Goal: Information Seeking & Learning: Learn about a topic

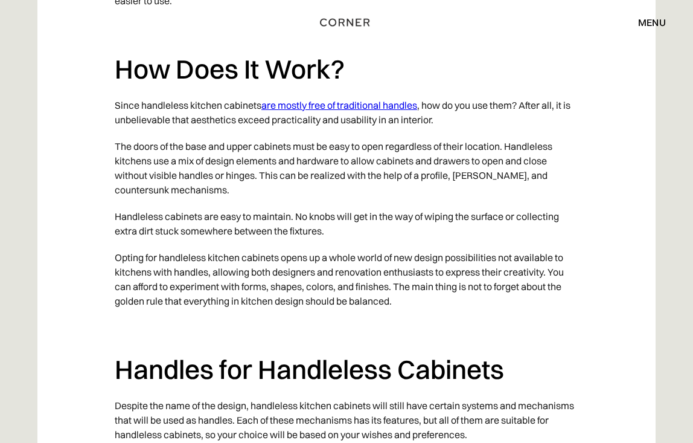
scroll to position [1148, 0]
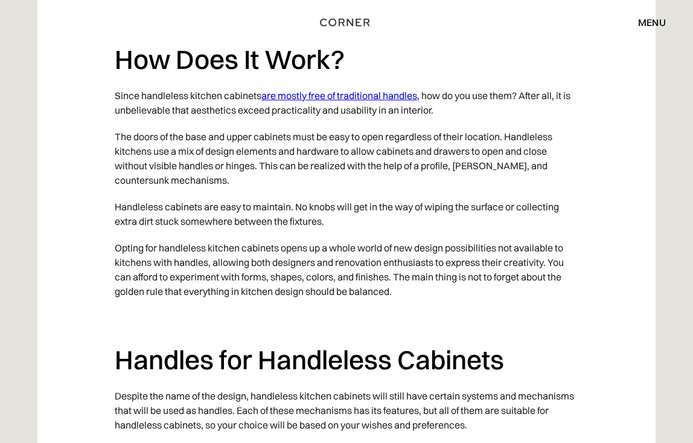
drag, startPoint x: 441, startPoint y: 108, endPoint x: 527, endPoint y: 100, distance: 86.1
click at [527, 100] on p "Since handleless kitchen cabinets are mostly free of traditional handles , how …" at bounding box center [347, 102] width 464 height 41
click at [246, 147] on p "The doors of the base and upper cabinets must be easy to open regardless of the…" at bounding box center [347, 158] width 464 height 70
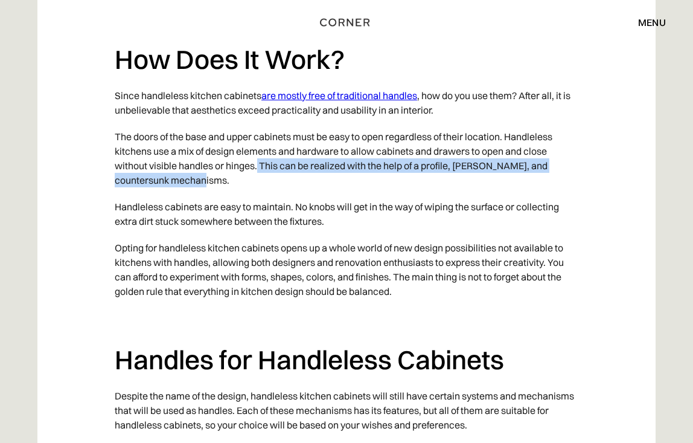
drag, startPoint x: 259, startPoint y: 161, endPoint x: 271, endPoint y: 177, distance: 19.8
click at [271, 177] on p "The doors of the base and upper cabinets must be easy to open regardless of the…" at bounding box center [347, 158] width 464 height 70
click at [387, 175] on p "The doors of the base and upper cabinets must be easy to open regardless of the…" at bounding box center [347, 158] width 464 height 70
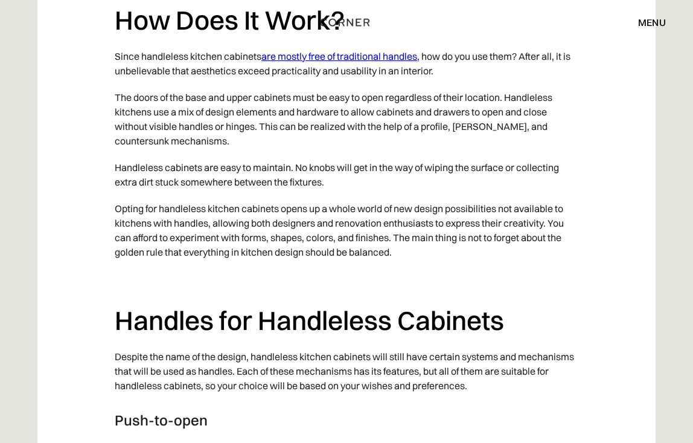
scroll to position [1208, 0]
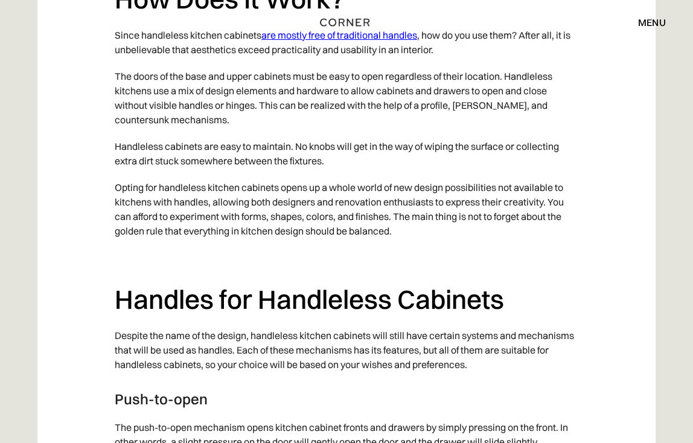
click at [338, 157] on p "Handleless cabinets are easy to maintain. No knobs will get in the way of wipin…" at bounding box center [347, 153] width 464 height 41
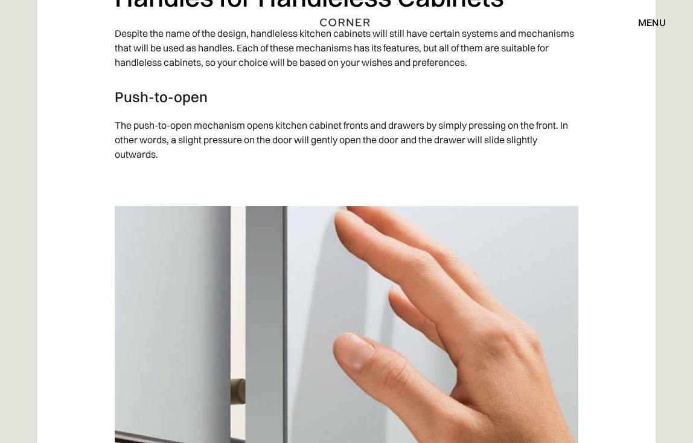
scroll to position [1570, 0]
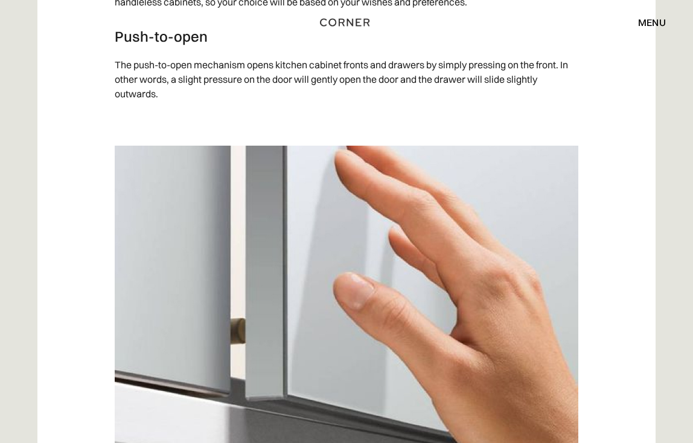
click at [570, 108] on p "‍" at bounding box center [347, 120] width 464 height 27
drag, startPoint x: 530, startPoint y: 326, endPoint x: 513, endPoint y: 312, distance: 22.0
click at [530, 326] on img at bounding box center [347, 309] width 464 height 326
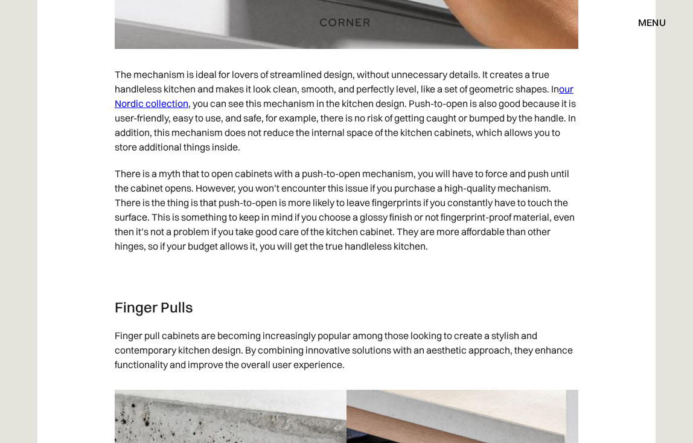
scroll to position [1933, 0]
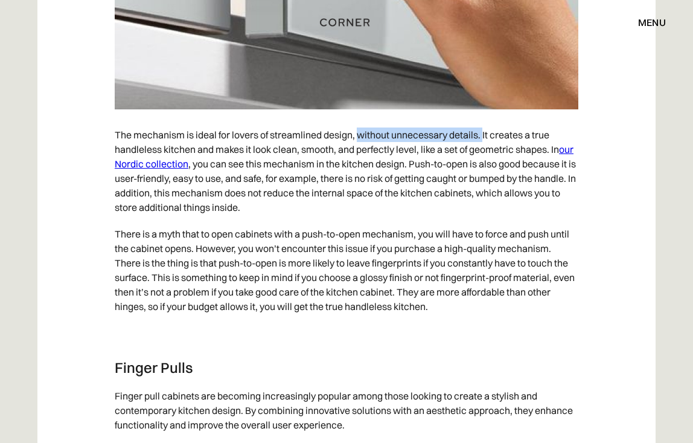
drag, startPoint x: 358, startPoint y: 134, endPoint x: 484, endPoint y: 132, distance: 126.2
click at [484, 132] on p "The mechanism is ideal for lovers of streamlined design, without unnecessary de…" at bounding box center [347, 170] width 464 height 99
click at [486, 136] on p "The mechanism is ideal for lovers of streamlined design, without unnecessary de…" at bounding box center [347, 170] width 464 height 99
click at [291, 149] on p "The mechanism is ideal for lovers of streamlined design, without unnecessary de…" at bounding box center [347, 170] width 464 height 99
click at [318, 147] on p "The mechanism is ideal for lovers of streamlined design, without unnecessary de…" at bounding box center [347, 170] width 464 height 99
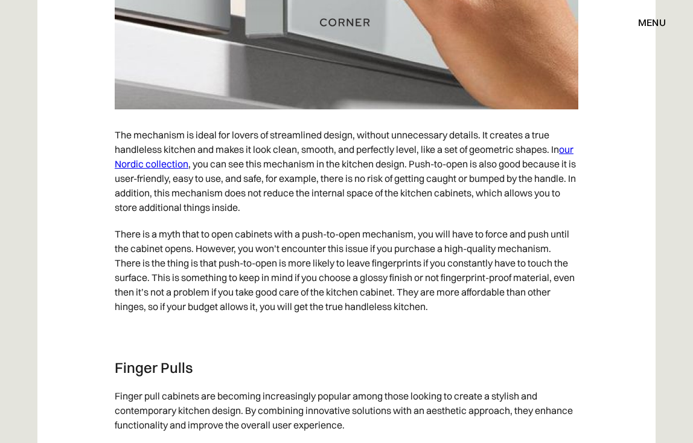
click at [289, 129] on p "The mechanism is ideal for lovers of streamlined design, without unnecessary de…" at bounding box center [347, 170] width 464 height 99
click at [316, 184] on p "The mechanism is ideal for lovers of streamlined design, without unnecessary de…" at bounding box center [347, 170] width 464 height 99
click at [479, 154] on p "The mechanism is ideal for lovers of streamlined design, without unnecessary de…" at bounding box center [347, 170] width 464 height 99
click at [493, 146] on p "The mechanism is ideal for lovers of streamlined design, without unnecessary de…" at bounding box center [347, 170] width 464 height 99
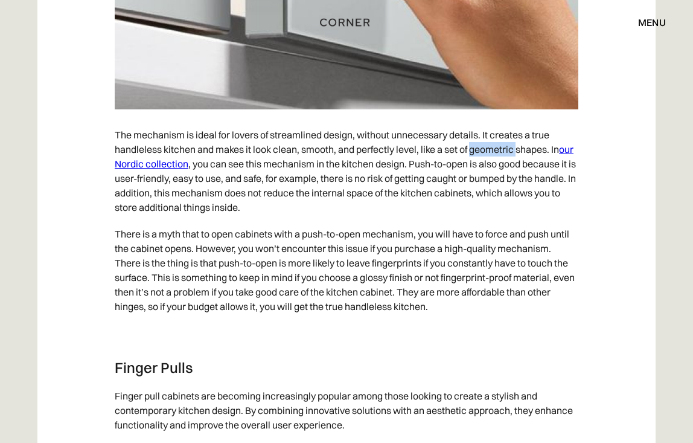
click at [493, 146] on p "The mechanism is ideal for lovers of streamlined design, without unnecessary de…" at bounding box center [347, 170] width 464 height 99
click at [537, 216] on p "The mechanism is ideal for lovers of streamlined design, without unnecessary de…" at bounding box center [347, 170] width 464 height 99
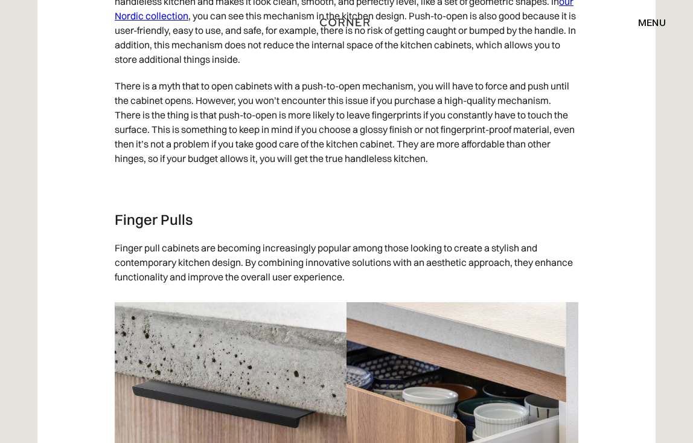
scroll to position [2054, 0]
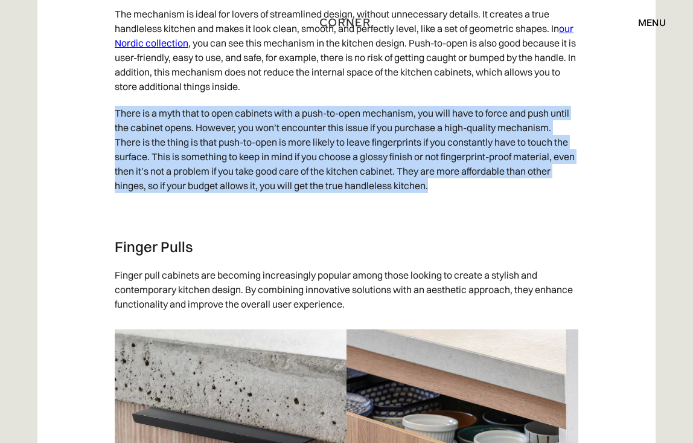
drag, startPoint x: 106, startPoint y: 108, endPoint x: 429, endPoint y: 144, distance: 324.6
click at [275, 145] on p "There is a myth that to open cabinets with a push-to-open mechanism, you will h…" at bounding box center [347, 149] width 464 height 99
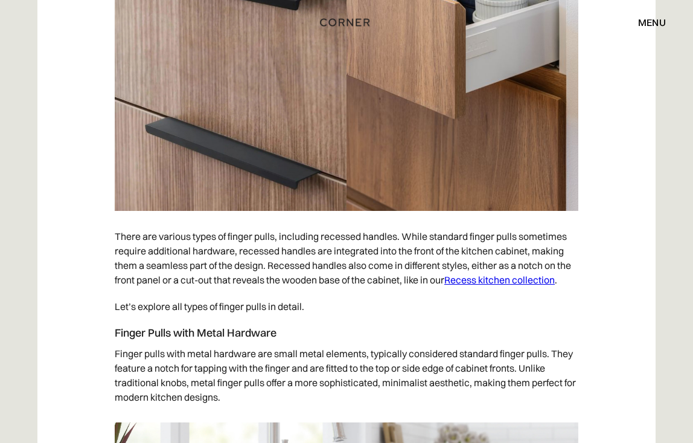
scroll to position [2526, 0]
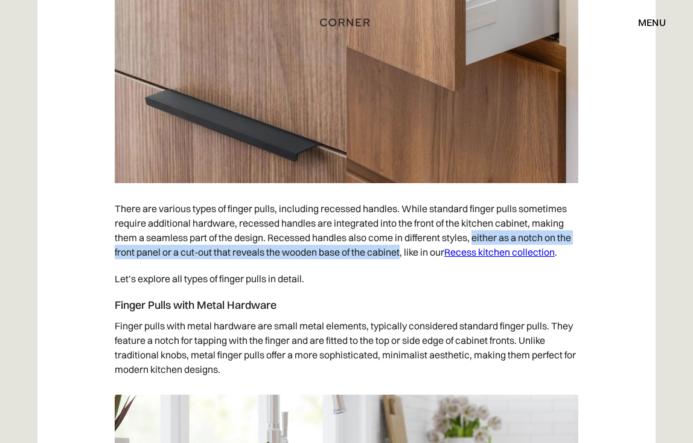
drag, startPoint x: 477, startPoint y: 241, endPoint x: 404, endPoint y: 252, distance: 73.9
click at [404, 252] on p "There are various types of finger pulls, including recessed handles. While stan…" at bounding box center [347, 230] width 464 height 70
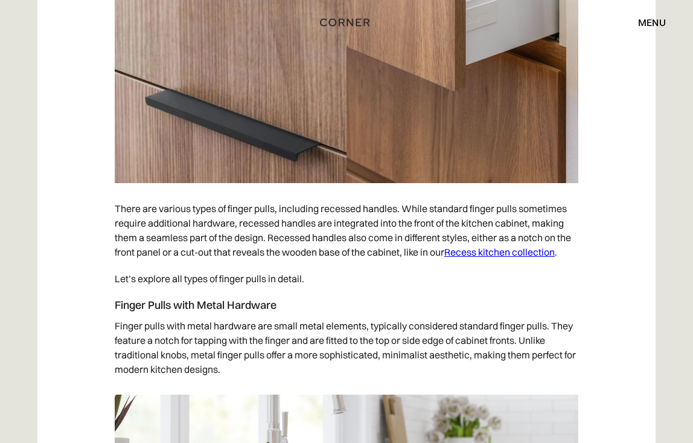
click at [519, 245] on p "There are various types of finger pulls, including recessed handles. While stan…" at bounding box center [347, 230] width 464 height 70
click at [535, 238] on p "There are various types of finger pulls, including recessed handles. While stan…" at bounding box center [347, 230] width 464 height 70
drag, startPoint x: 338, startPoint y: 242, endPoint x: 304, endPoint y: 245, distance: 34.5
click at [338, 243] on p "There are various types of finger pulls, including recessed handles. While stan…" at bounding box center [347, 230] width 464 height 70
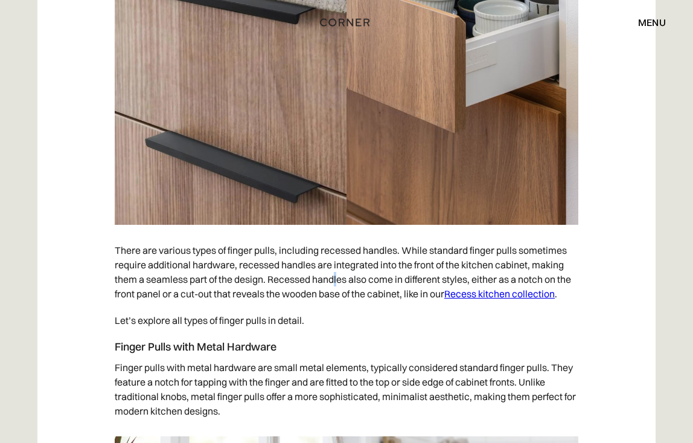
scroll to position [2405, 0]
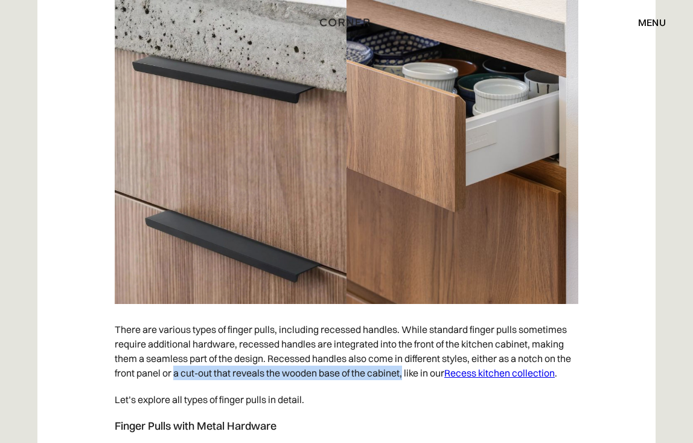
drag, startPoint x: 176, startPoint y: 372, endPoint x: 406, endPoint y: 371, distance: 230.1
click at [406, 371] on p "There are various types of finger pulls, including recessed handles. While stan…" at bounding box center [347, 351] width 464 height 70
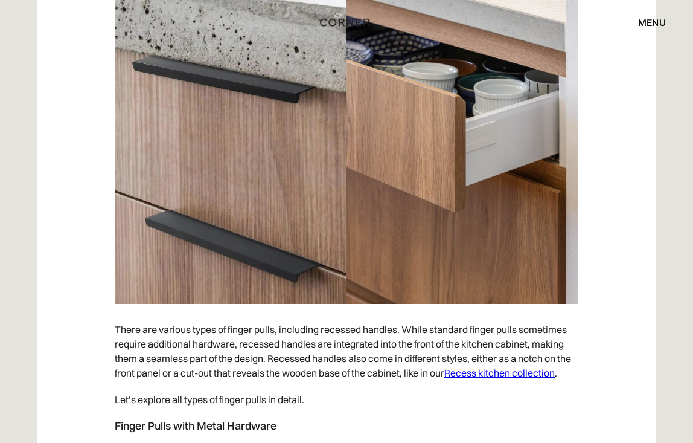
click at [272, 352] on p "There are various types of finger pulls, including recessed handles. While stan…" at bounding box center [347, 351] width 464 height 70
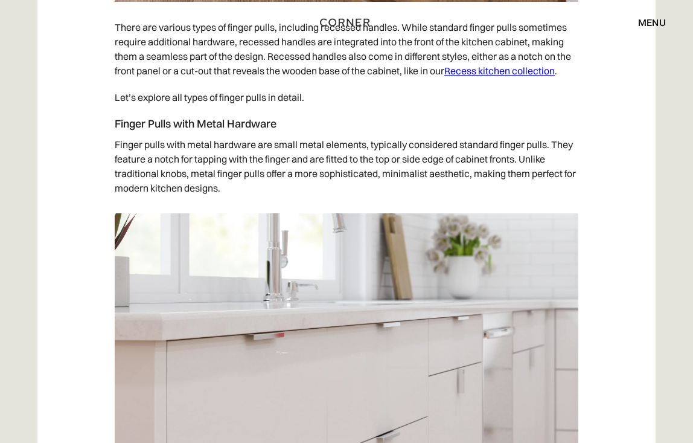
scroll to position [2647, 0]
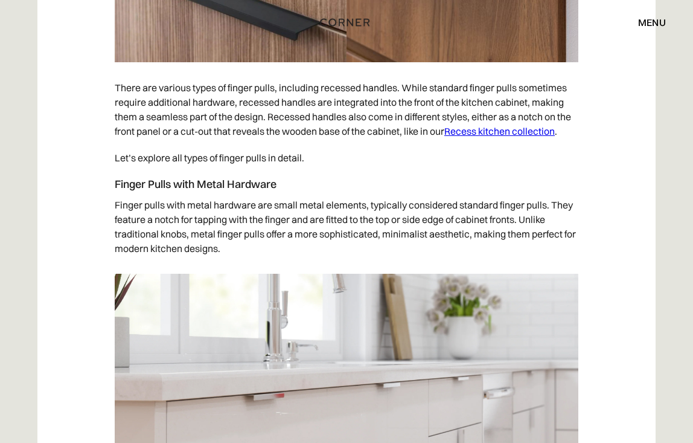
click at [171, 218] on p "Finger pulls with metal hardware are small metal elements, typically considered…" at bounding box center [347, 226] width 464 height 70
click at [480, 218] on p "Finger pulls with metal hardware are small metal elements, typically considered…" at bounding box center [347, 226] width 464 height 70
drag, startPoint x: 199, startPoint y: 219, endPoint x: 229, endPoint y: 219, distance: 30.2
click at [229, 219] on p "Finger pulls with metal hardware are small metal elements, typically considered…" at bounding box center [347, 226] width 464 height 70
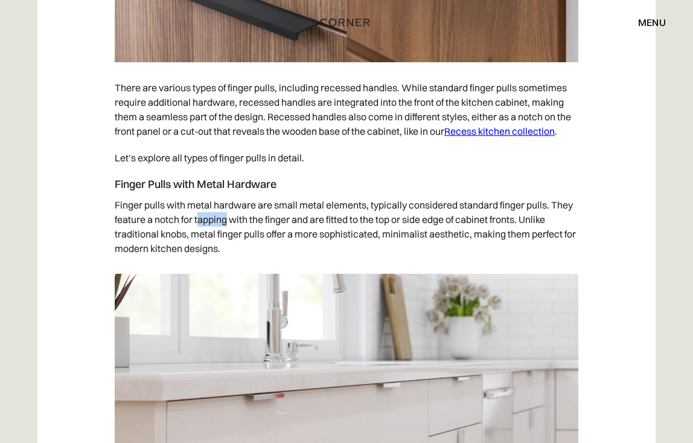
click at [215, 223] on p "Finger pulls with metal hardware are small metal elements, typically considered…" at bounding box center [347, 226] width 464 height 70
click at [213, 220] on p "Finger pulls with metal hardware are small metal elements, typically considered…" at bounding box center [347, 226] width 464 height 70
